Goal: Information Seeking & Learning: Find specific page/section

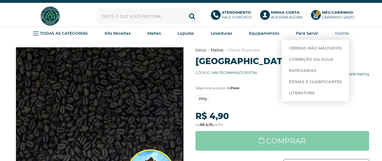
click at [341, 34] on strong "Outros" at bounding box center [342, 33] width 14 height 5
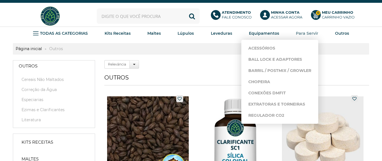
click at [305, 34] on strong "Para Servir" at bounding box center [307, 33] width 22 height 5
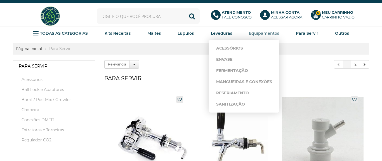
click at [259, 35] on strong "Equipamentos" at bounding box center [264, 33] width 30 height 5
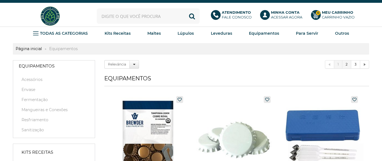
click at [348, 65] on link "2" at bounding box center [347, 64] width 9 height 8
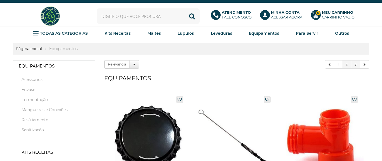
click at [356, 63] on link "3" at bounding box center [356, 64] width 9 height 8
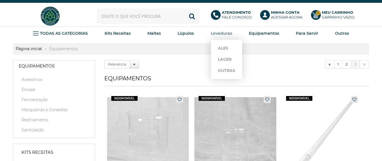
click at [219, 34] on strong "Leveduras" at bounding box center [221, 33] width 21 height 5
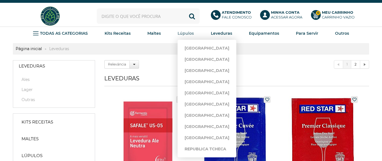
click at [184, 35] on strong "Lúpulos" at bounding box center [186, 33] width 16 height 5
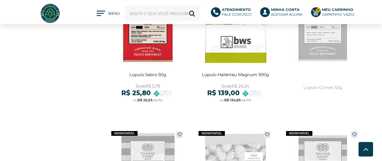
scroll to position [1254, 0]
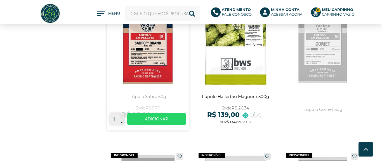
click at [142, 76] on link at bounding box center [148, 65] width 82 height 130
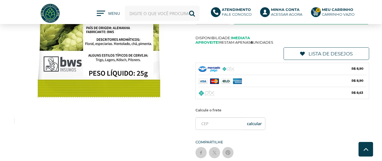
scroll to position [192, 0]
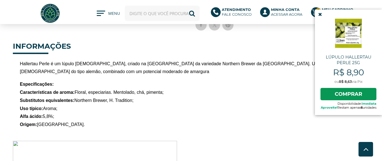
click at [319, 14] on icon at bounding box center [321, 14] width 4 height 5
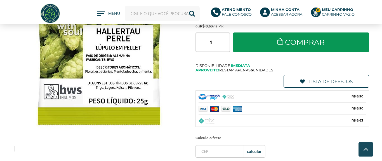
scroll to position [25, 0]
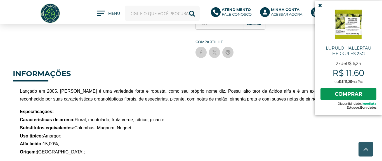
scroll to position [245, 0]
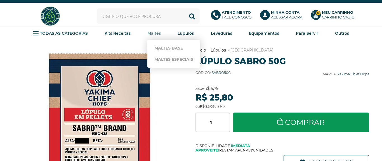
click at [156, 34] on strong "Maltes" at bounding box center [154, 33] width 13 height 5
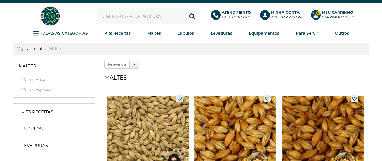
click at [133, 17] on input "text" at bounding box center [148, 15] width 103 height 15
type input "copo"
click at [185, 8] on button "Buscar" at bounding box center [192, 15] width 15 height 15
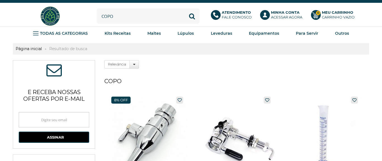
drag, startPoint x: 124, startPoint y: 15, endPoint x: 58, endPoint y: 15, distance: 66.4
click at [97, 16] on input "copo" at bounding box center [148, 15] width 103 height 15
type input "camiseta"
click at [185, 8] on button "Buscar" at bounding box center [192, 15] width 15 height 15
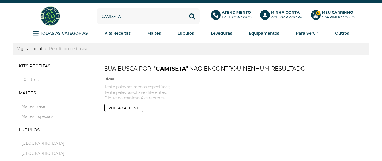
click at [135, 16] on input "camiseta" at bounding box center [148, 15] width 103 height 15
type input "garrafa"
click at [185, 8] on button "Buscar" at bounding box center [192, 15] width 15 height 15
